Goal: Task Accomplishment & Management: Use online tool/utility

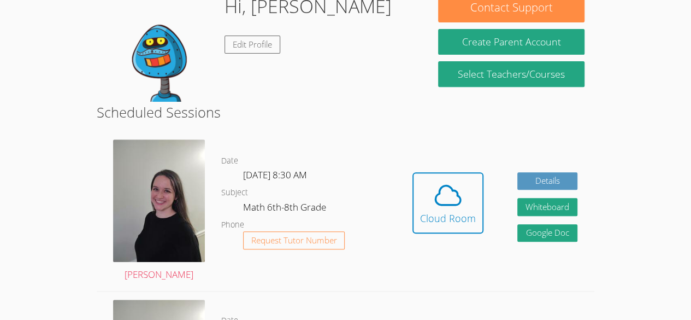
scroll to position [186, 0]
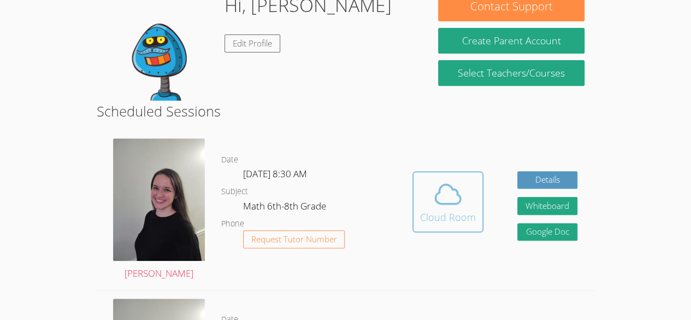
click at [455, 209] on div "Cloud Room" at bounding box center [448, 216] width 56 height 15
click at [458, 202] on icon at bounding box center [447, 193] width 25 height 19
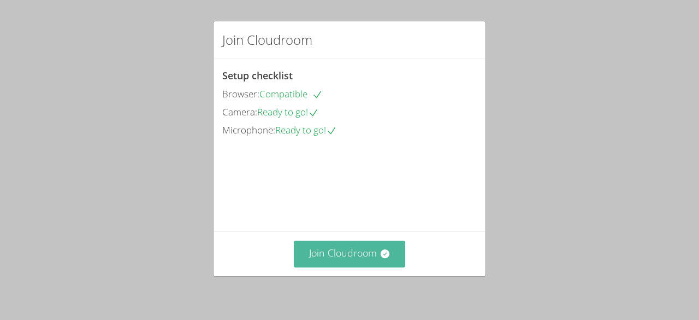
click at [380, 254] on icon at bounding box center [384, 253] width 9 height 9
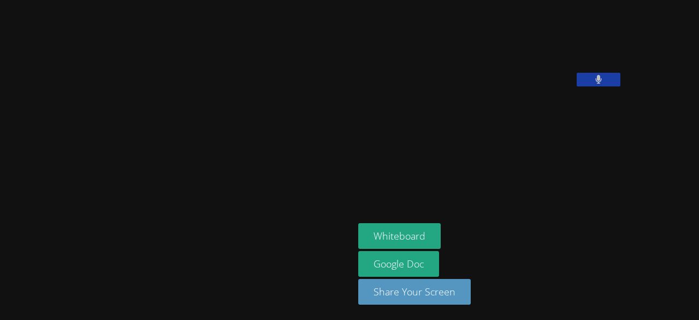
click at [596, 84] on icon at bounding box center [599, 79] width 7 height 9
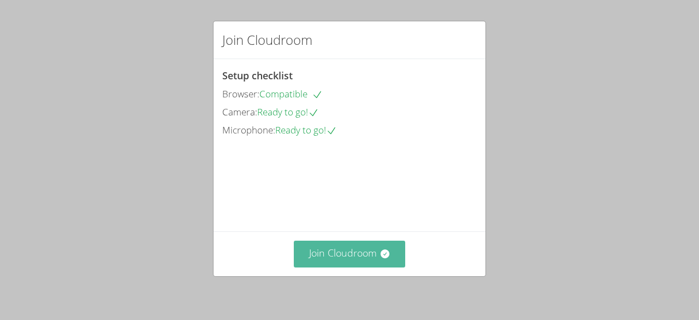
click at [294, 254] on button "Join Cloudroom" at bounding box center [350, 253] width 112 height 27
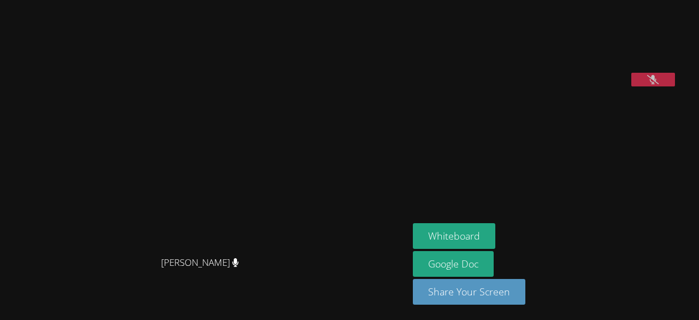
click at [602, 160] on aside "Nataly Mis Ticuru Whiteboard Google Doc Share Your Screen" at bounding box center [545, 160] width 273 height 320
click at [632, 86] on button at bounding box center [654, 80] width 44 height 14
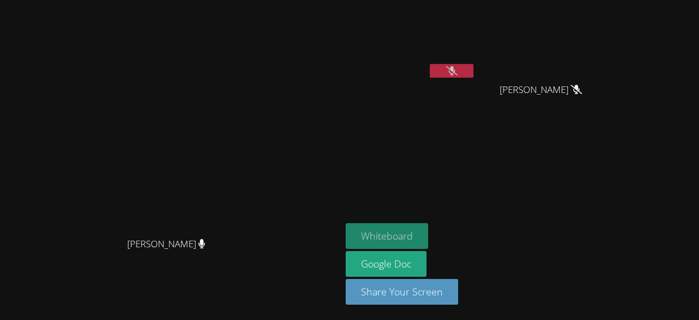
click at [428, 232] on button "Whiteboard" at bounding box center [387, 236] width 83 height 26
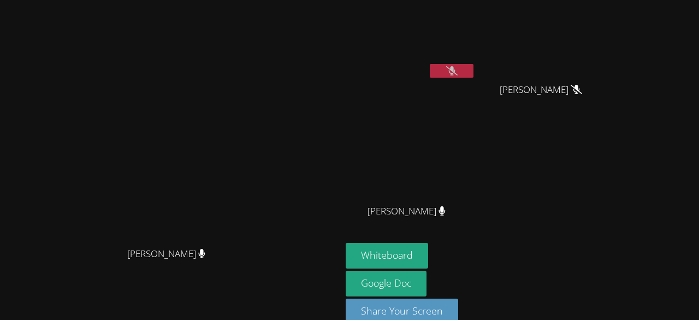
click at [476, 184] on video at bounding box center [411, 162] width 130 height 73
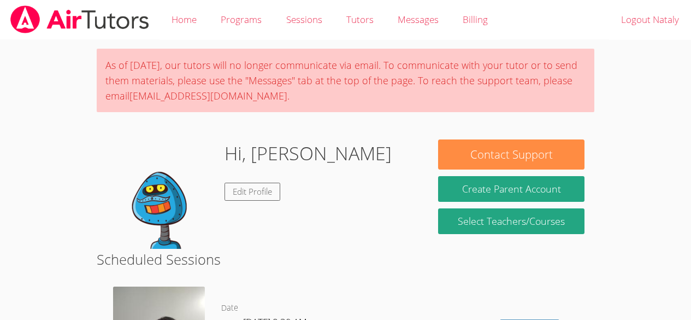
scroll to position [186, 0]
